Goal: Task Accomplishment & Management: Use online tool/utility

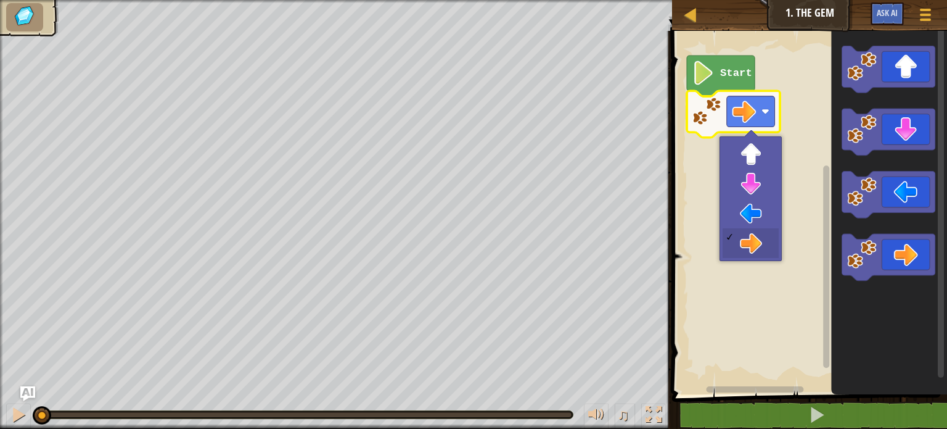
click at [765, 110] on image "Blockly Workspace" at bounding box center [765, 111] width 8 height 8
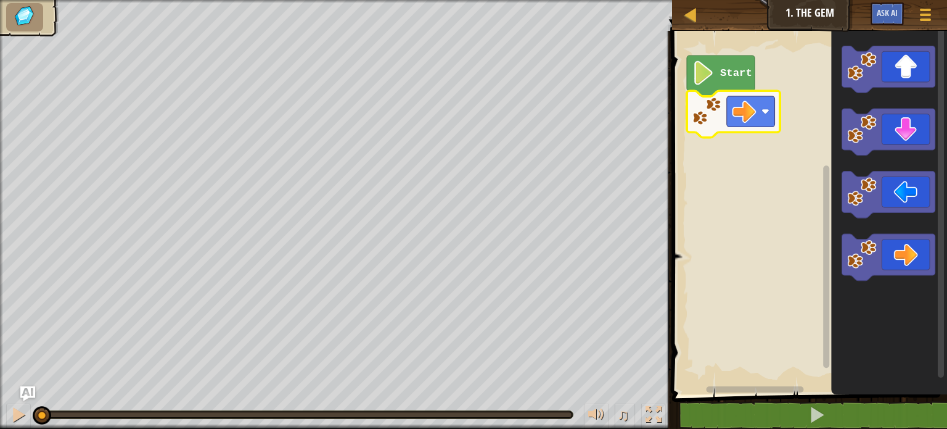
click at [722, 71] on text "Start" at bounding box center [736, 73] width 32 height 12
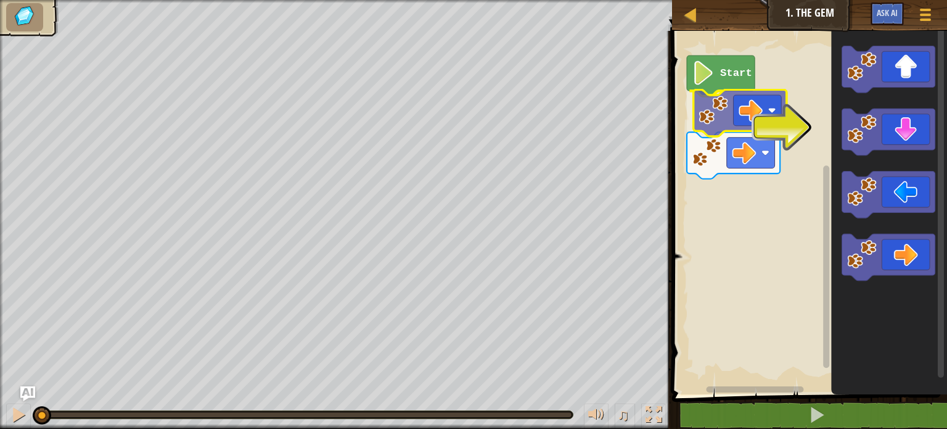
click at [744, 110] on div "Start" at bounding box center [807, 209] width 279 height 369
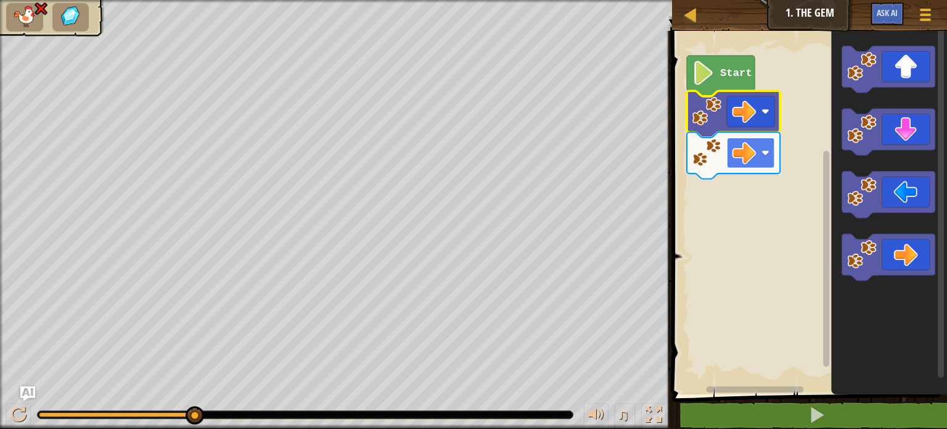
click at [761, 154] on rect "Blockly Workspace" at bounding box center [751, 152] width 48 height 31
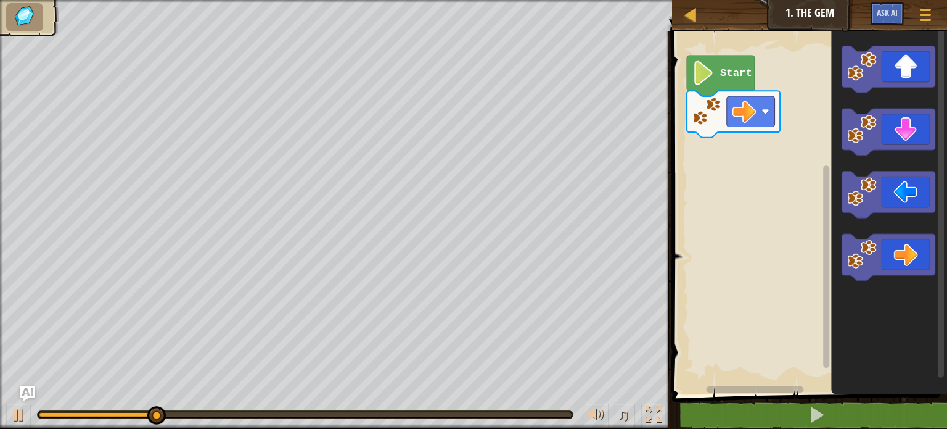
click at [720, 76] on icon "Blockly Workspace" at bounding box center [721, 75] width 68 height 41
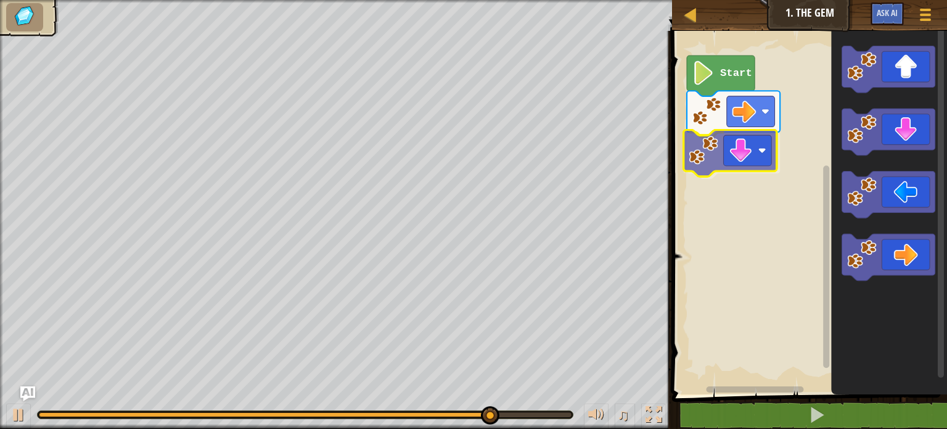
click at [745, 155] on div "Start" at bounding box center [807, 209] width 279 height 369
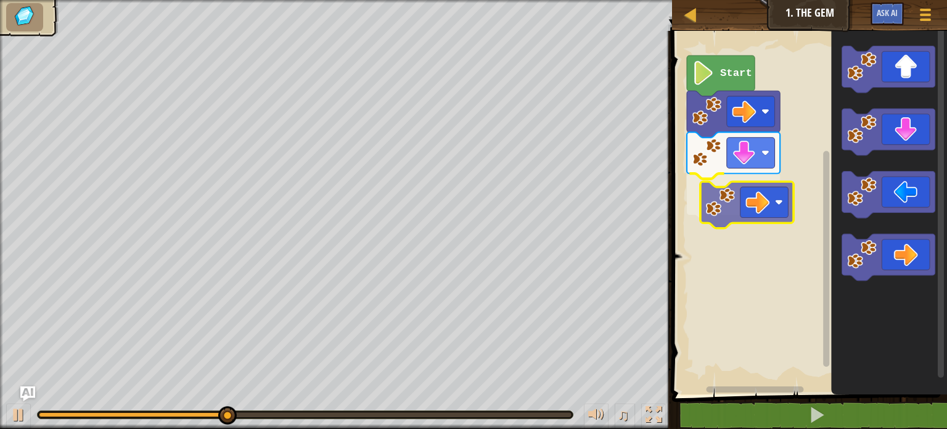
click at [784, 213] on div "Start" at bounding box center [807, 209] width 279 height 369
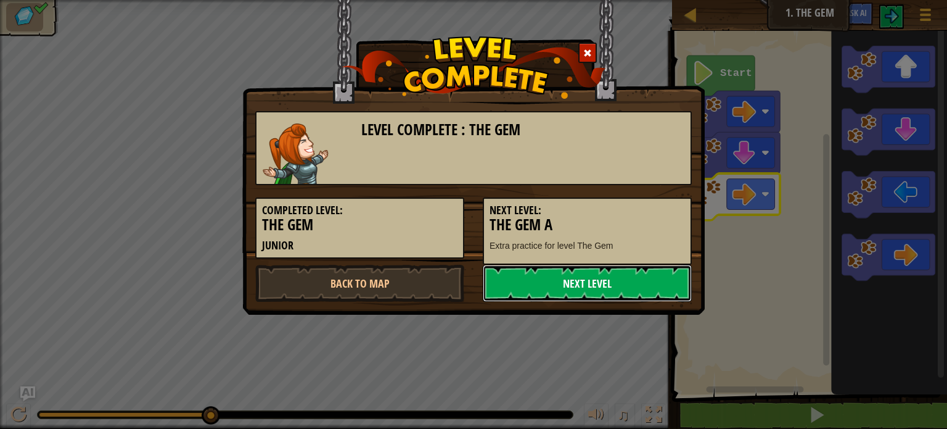
click at [582, 277] on link "Next Level" at bounding box center [587, 283] width 209 height 37
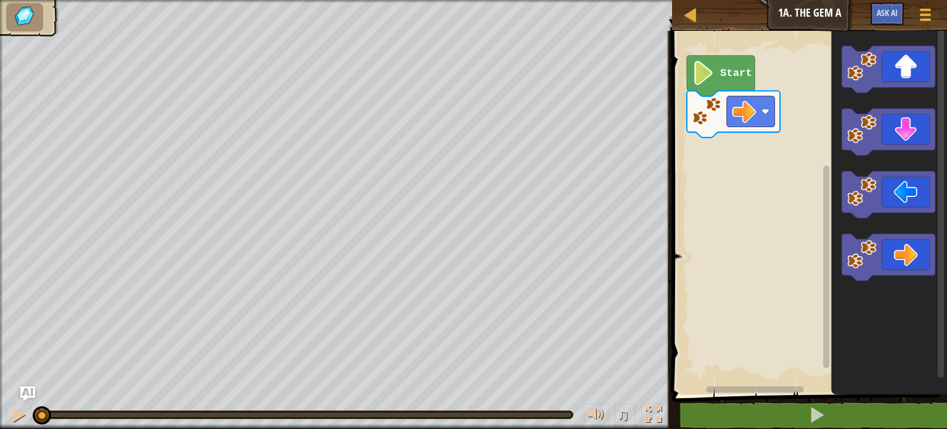
click at [720, 72] on text "Start" at bounding box center [736, 73] width 32 height 12
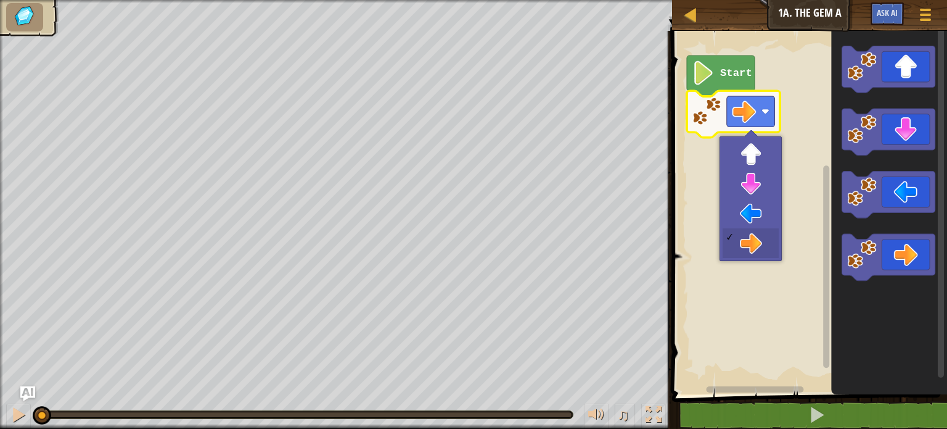
click at [752, 105] on image "Blockly Workspace" at bounding box center [744, 111] width 24 height 24
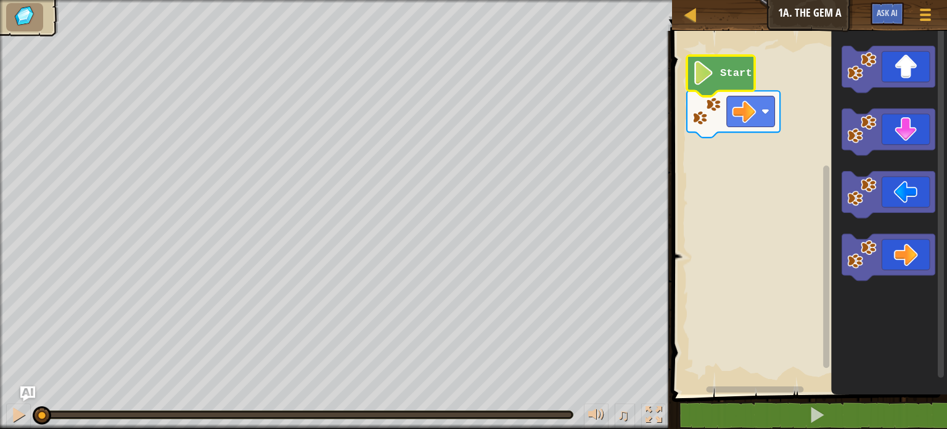
click at [730, 68] on text "Start" at bounding box center [736, 73] width 32 height 12
click at [720, 76] on icon "Blockly Workspace" at bounding box center [721, 75] width 68 height 41
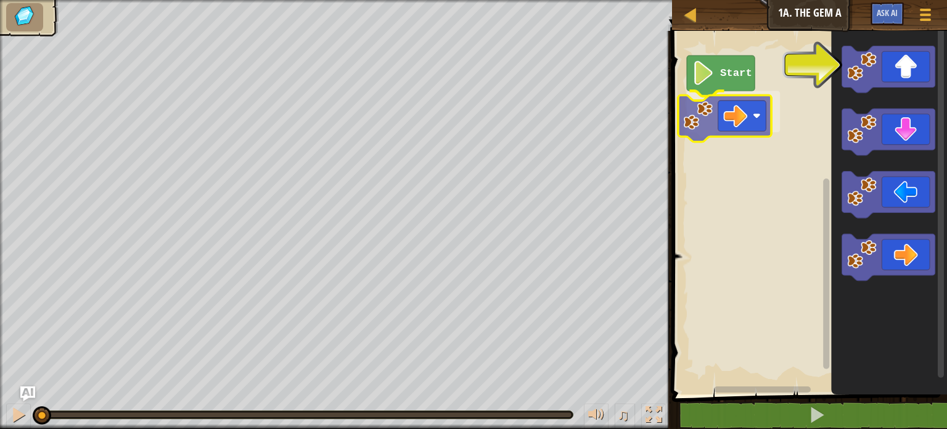
click at [701, 111] on div "Start" at bounding box center [807, 209] width 279 height 369
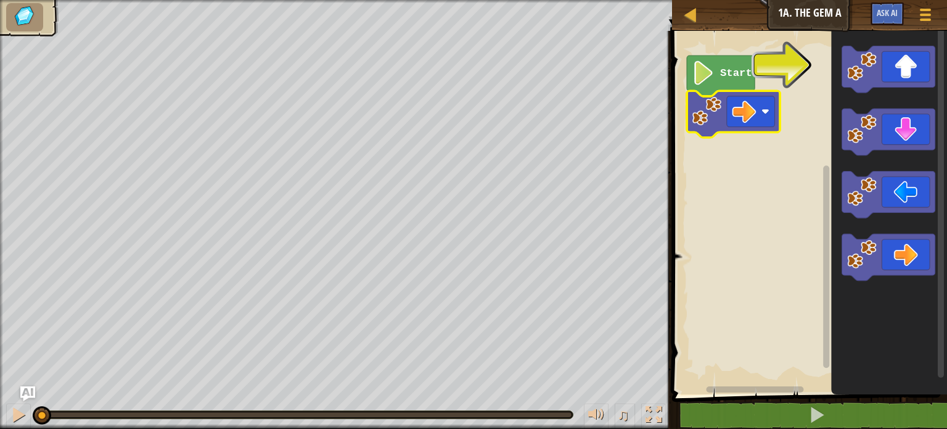
click at [713, 86] on icon "Blockly Workspace" at bounding box center [721, 75] width 68 height 41
click at [732, 91] on icon "Blockly Workspace" at bounding box center [733, 114] width 93 height 47
click at [704, 77] on image "Blockly Workspace" at bounding box center [703, 73] width 23 height 24
click at [705, 78] on image "Blockly Workspace" at bounding box center [703, 73] width 23 height 24
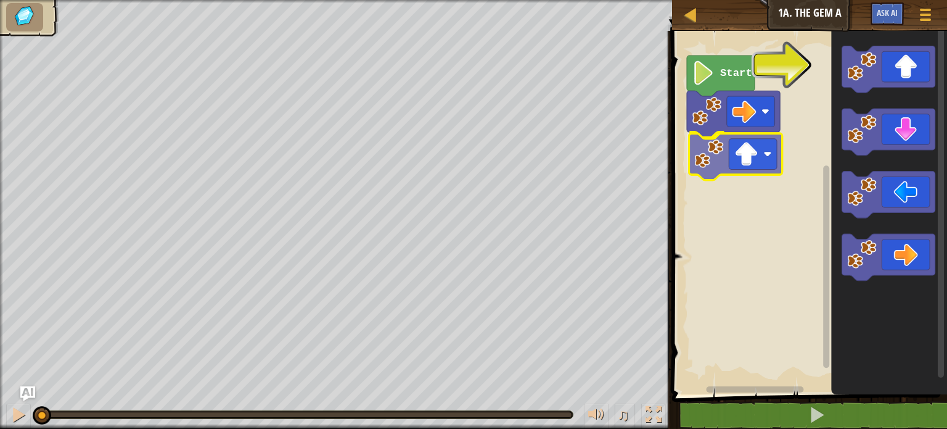
click at [747, 162] on div "Start" at bounding box center [807, 209] width 279 height 369
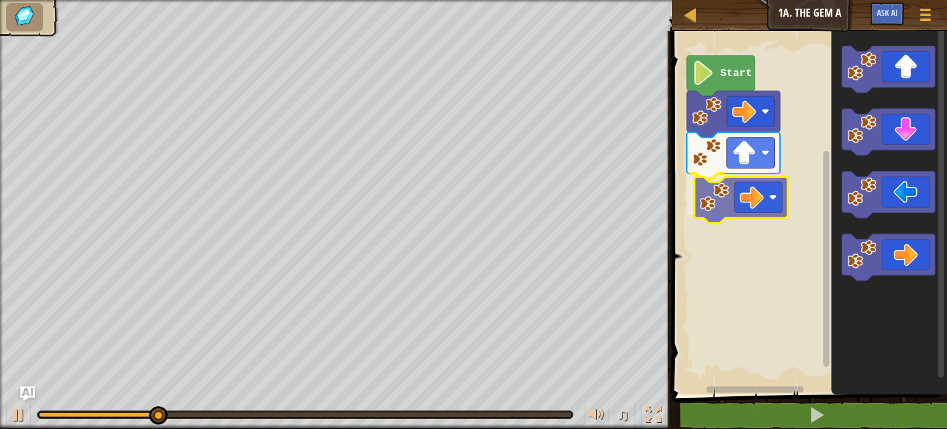
click at [745, 195] on div "Start" at bounding box center [807, 209] width 279 height 369
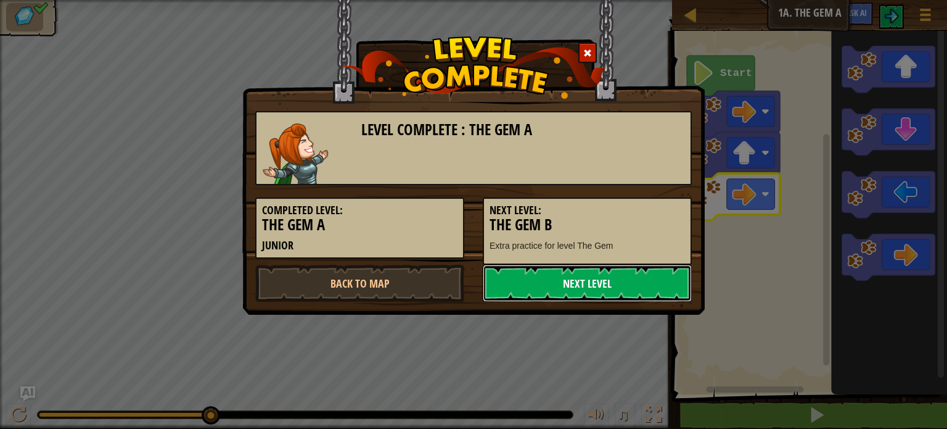
click at [595, 281] on link "Next Level" at bounding box center [587, 283] width 209 height 37
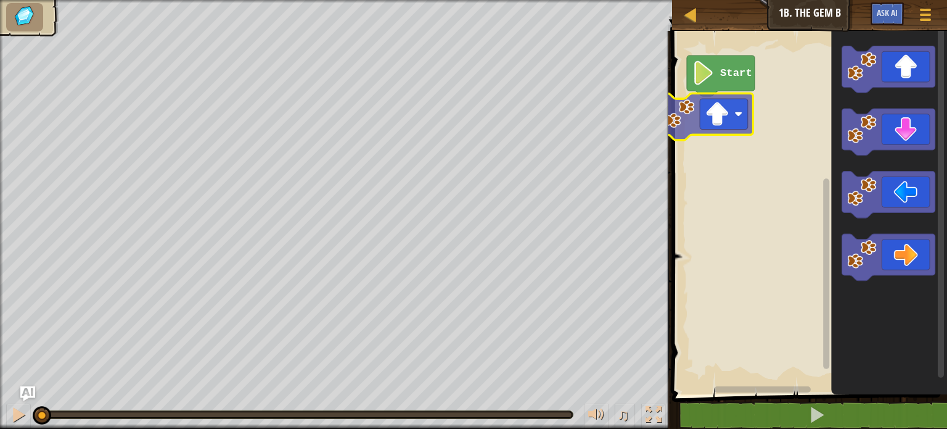
click at [732, 123] on div "Start" at bounding box center [807, 209] width 279 height 369
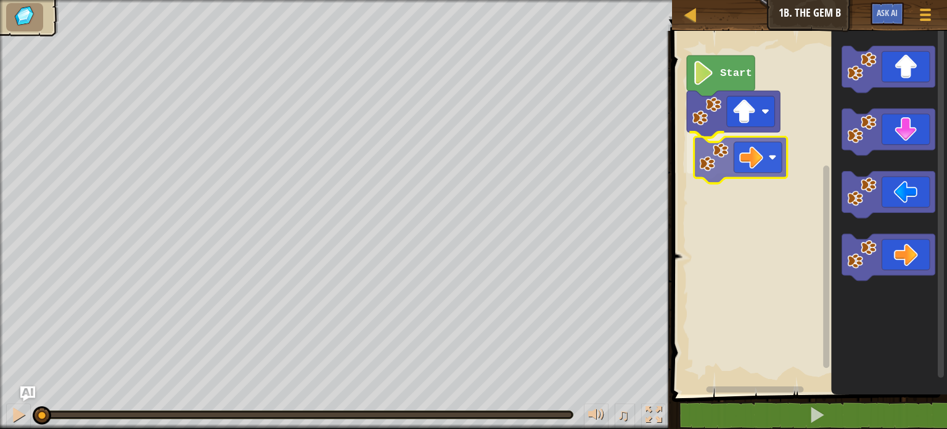
click at [761, 162] on div "Start" at bounding box center [807, 209] width 279 height 369
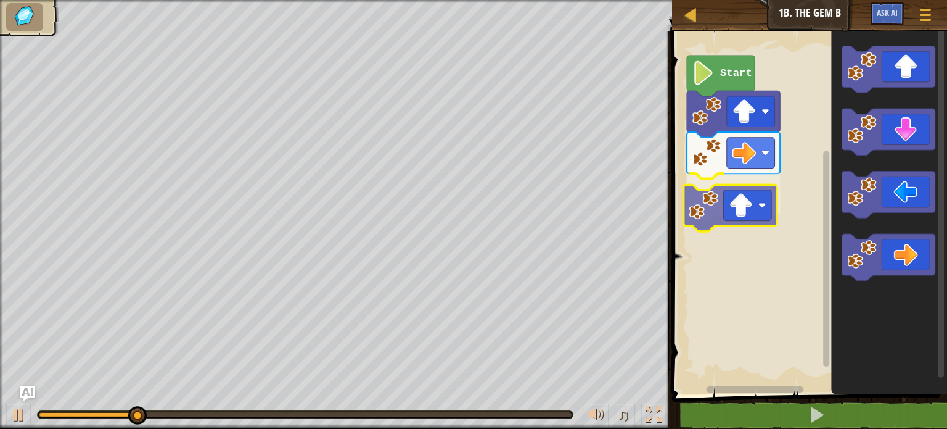
click at [760, 211] on div "Start" at bounding box center [807, 209] width 279 height 369
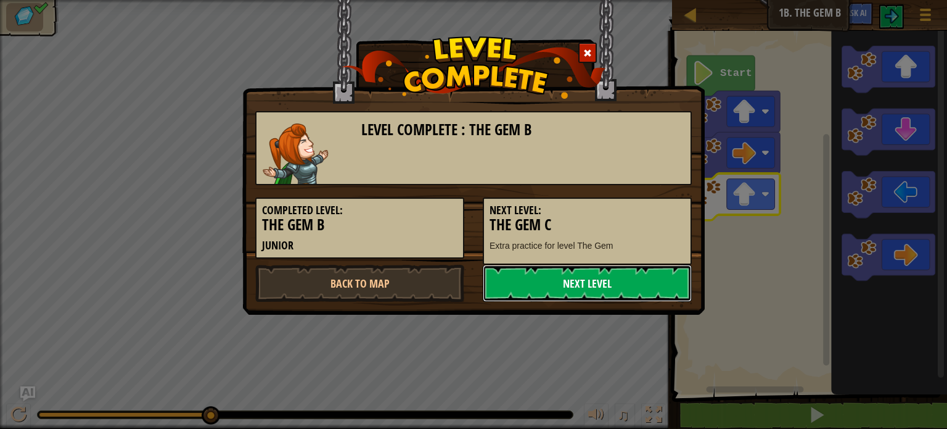
click at [642, 276] on link "Next Level" at bounding box center [587, 283] width 209 height 37
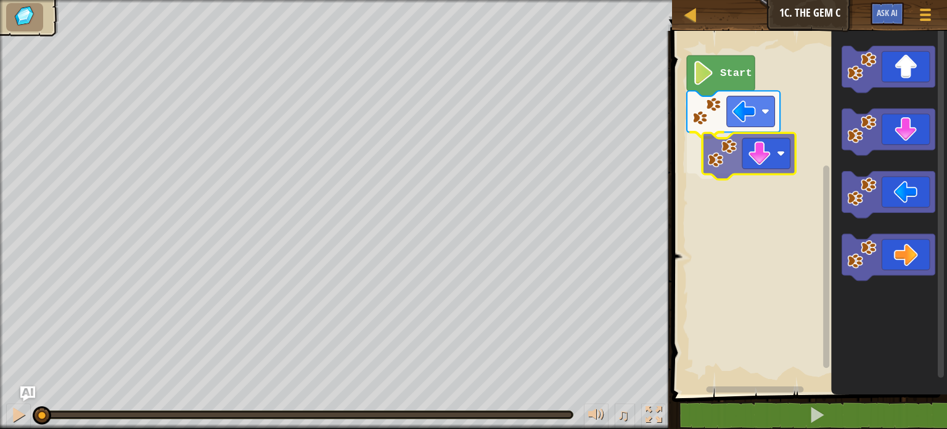
click at [724, 150] on div "Start" at bounding box center [807, 209] width 279 height 369
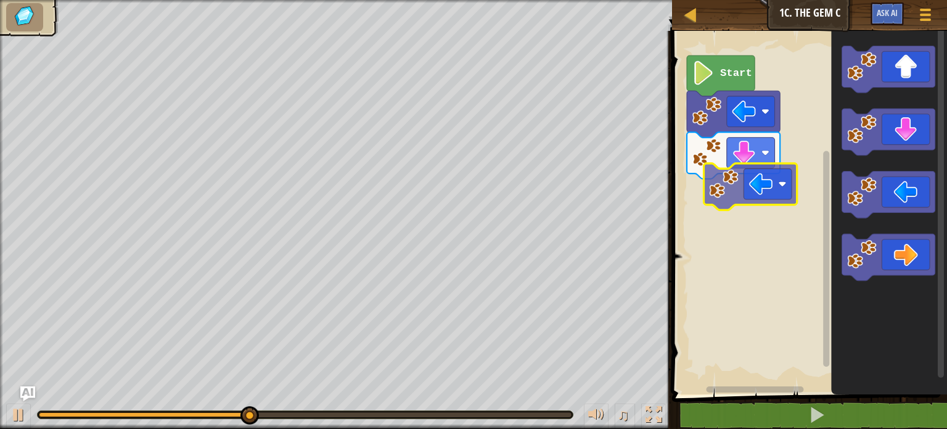
click at [750, 198] on div "Start" at bounding box center [807, 209] width 279 height 369
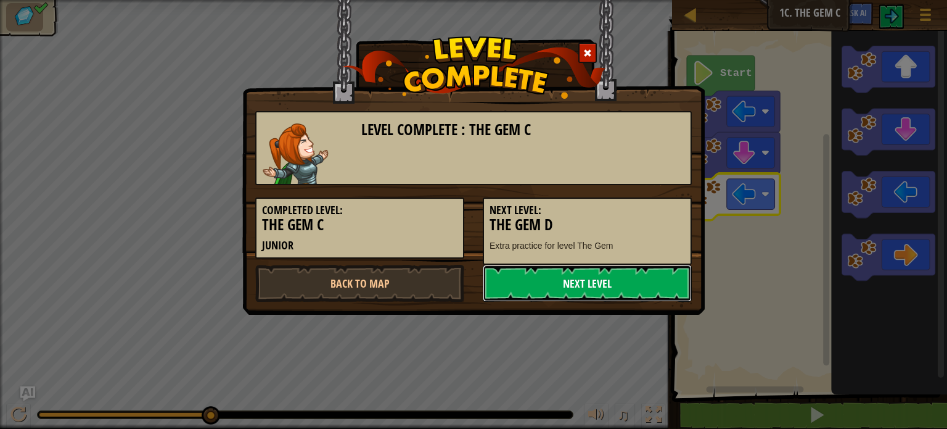
click at [656, 284] on link "Next Level" at bounding box center [587, 283] width 209 height 37
